Goal: Task Accomplishment & Management: Manage account settings

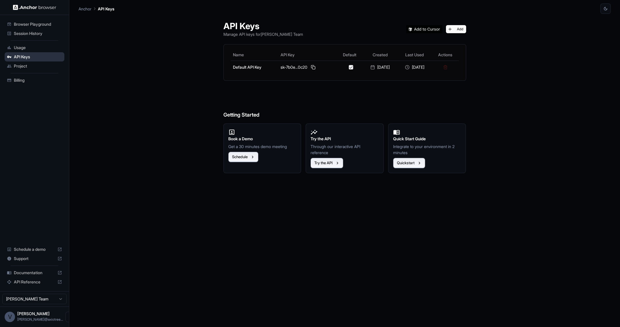
click at [32, 52] on div "API Keys" at bounding box center [35, 56] width 60 height 9
click at [32, 50] on span "Usage" at bounding box center [38, 48] width 48 height 6
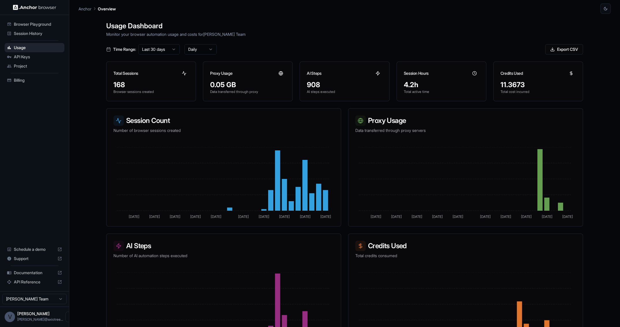
click at [9, 76] on div "Billing" at bounding box center [35, 80] width 60 height 9
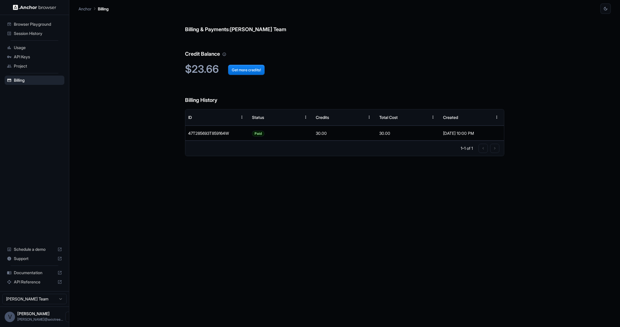
click at [25, 46] on span "Usage" at bounding box center [38, 48] width 48 height 6
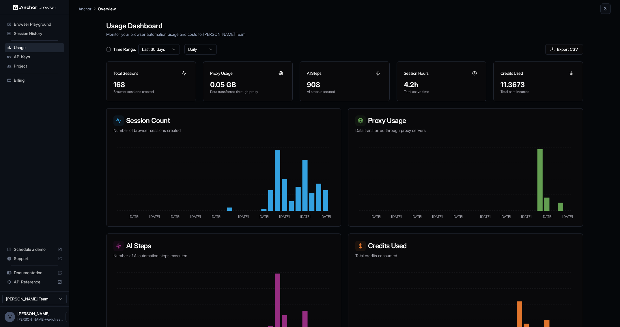
click at [25, 32] on span "Session History" at bounding box center [38, 34] width 48 height 6
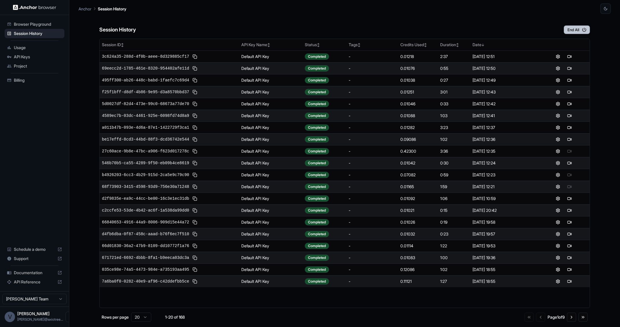
click at [582, 30] on icon "button" at bounding box center [584, 29] width 5 height 5
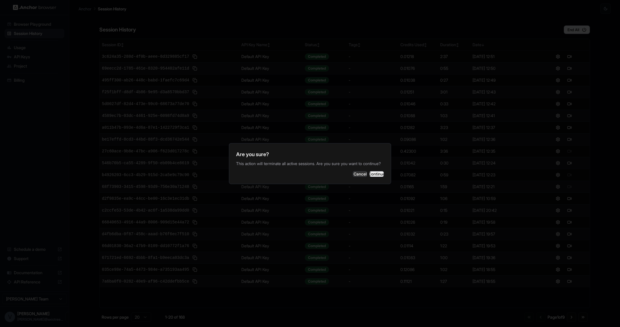
click at [370, 177] on button "Continue" at bounding box center [377, 174] width 14 height 6
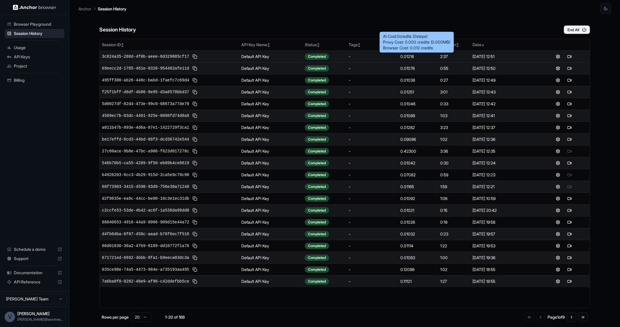
click at [407, 57] on div "0.01218" at bounding box center [418, 57] width 35 height 6
